Goal: Navigation & Orientation: Understand site structure

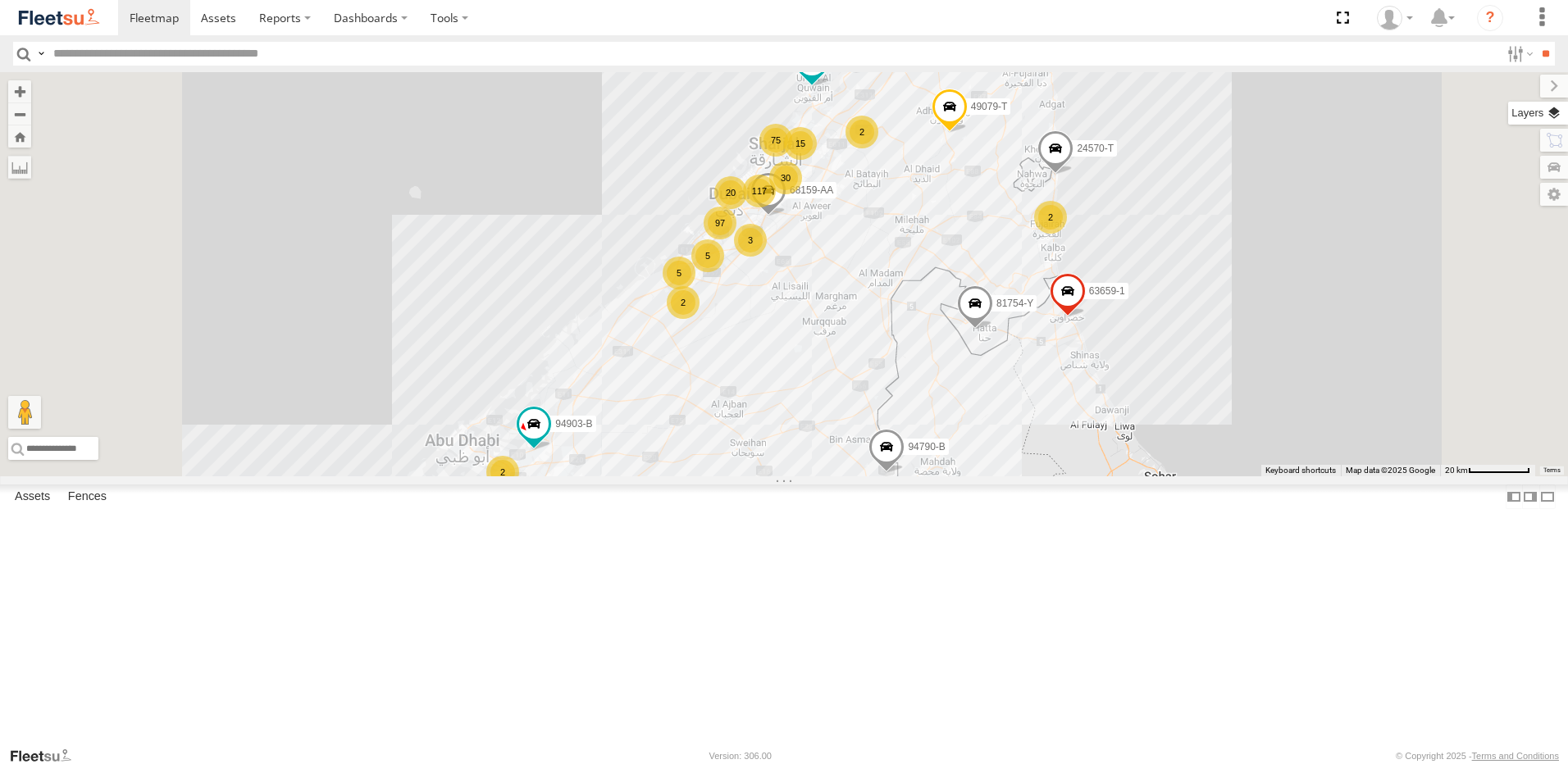
click at [1553, 115] on label at bounding box center [1537, 113] width 59 height 23
click at [0, 0] on span "Overlays" at bounding box center [0, 0] width 0 height 0
click at [0, 0] on span "Fences" at bounding box center [0, 0] width 0 height 0
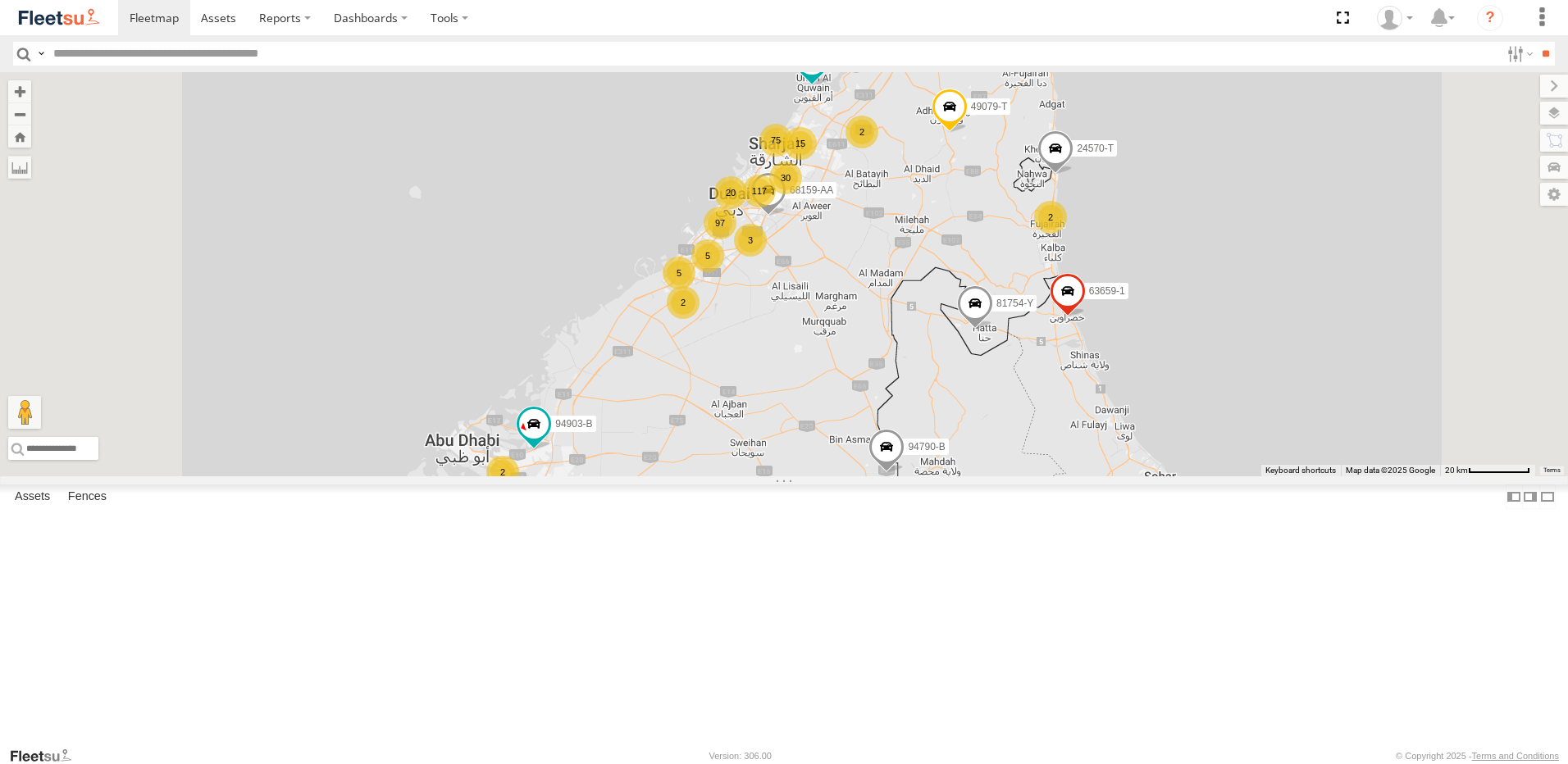
click at [0, 0] on span "Overlays" at bounding box center [0, 0] width 0 height 0
click at [0, 0] on span "Basemaps" at bounding box center [0, 0] width 0 height 0
click at [0, 0] on span "Satellite + Roadmap" at bounding box center [0, 0] width 0 height 0
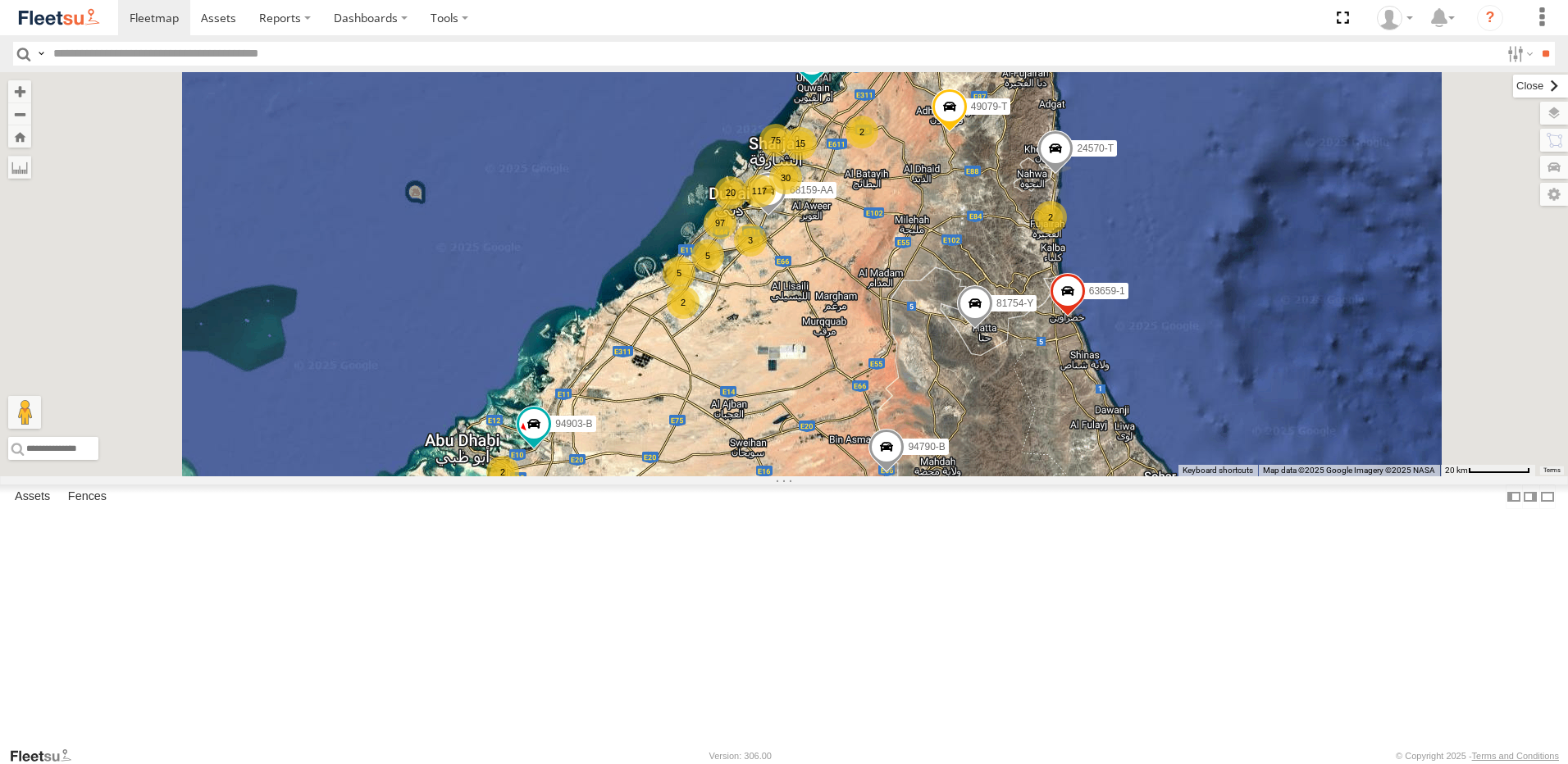
click at [1512, 80] on label at bounding box center [1540, 86] width 55 height 23
